Goal: Task Accomplishment & Management: Use online tool/utility

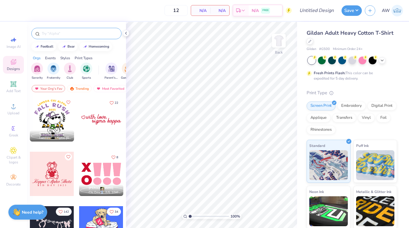
click at [59, 35] on input "text" at bounding box center [79, 33] width 76 height 6
type input "little sister"
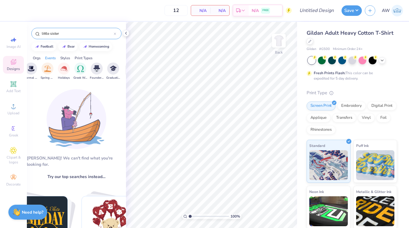
scroll to position [0, 215]
click at [78, 68] on img "filter for Greek Week" at bounding box center [77, 68] width 7 height 7
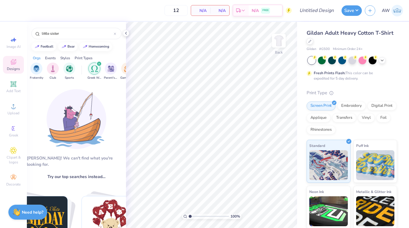
scroll to position [0, 0]
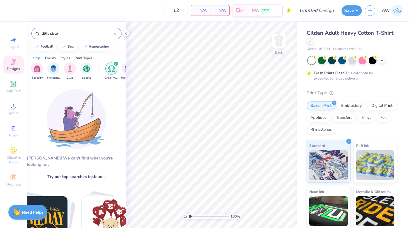
click at [116, 35] on icon at bounding box center [115, 34] width 2 height 2
click at [112, 69] on img "filter for Greek Week" at bounding box center [111, 68] width 7 height 7
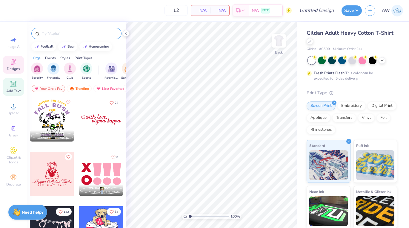
click at [13, 87] on icon at bounding box center [13, 83] width 7 height 7
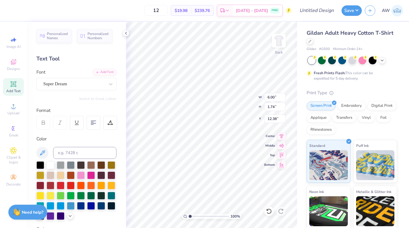
type textarea "CHI PSI"
type input "3.66"
type input "10.91"
type input "2.33"
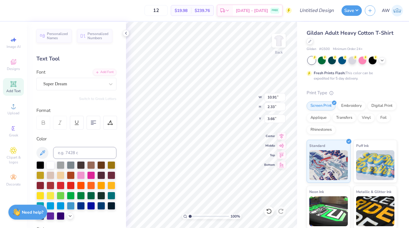
type input "3.00"
click at [88, 86] on div "Super Dream" at bounding box center [74, 83] width 63 height 9
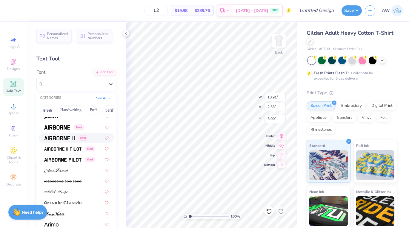
scroll to position [122, 0]
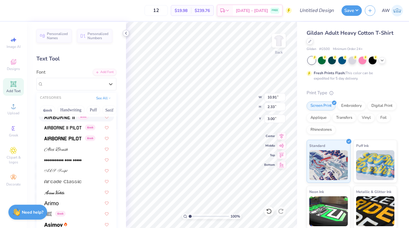
click at [126, 33] on icon at bounding box center [126, 33] width 5 height 5
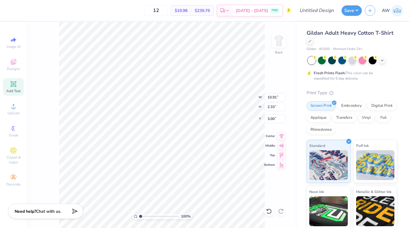
click at [34, 210] on strong "Need help?" at bounding box center [26, 211] width 22 height 6
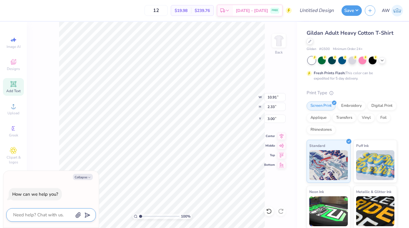
click at [45, 217] on textarea at bounding box center [43, 215] width 61 height 8
type textarea "H"
type textarea "x"
type textarea "Hi"
type textarea "x"
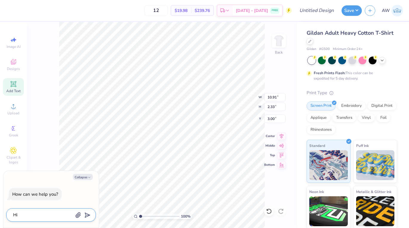
type textarea "H"
type textarea "x"
click at [323, 32] on span "Gildan Adult Heavy Cotton T-Shirt" at bounding box center [350, 32] width 87 height 7
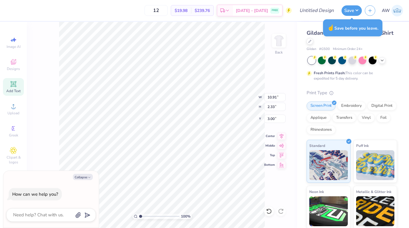
type textarea "x"
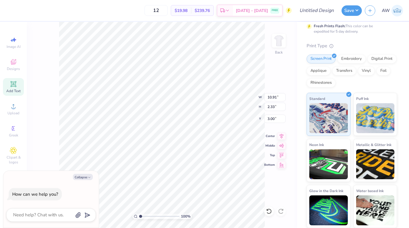
scroll to position [0, 0]
